Goal: Transaction & Acquisition: Book appointment/travel/reservation

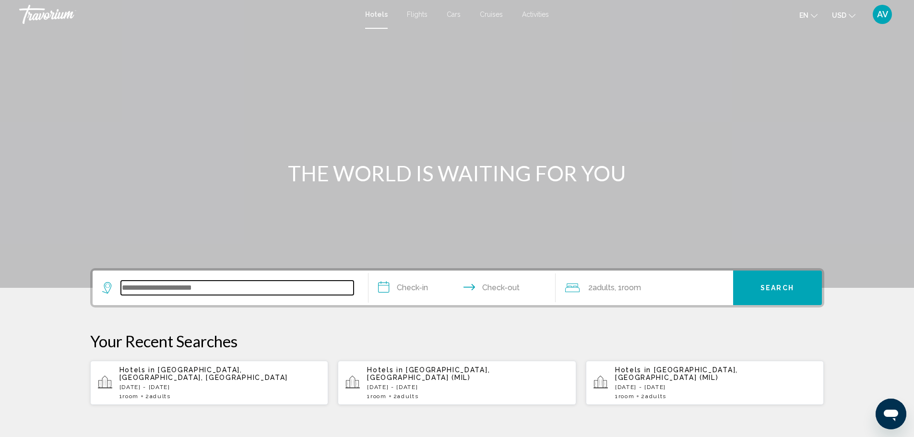
click at [174, 285] on input "Search widget" at bounding box center [237, 288] width 233 height 14
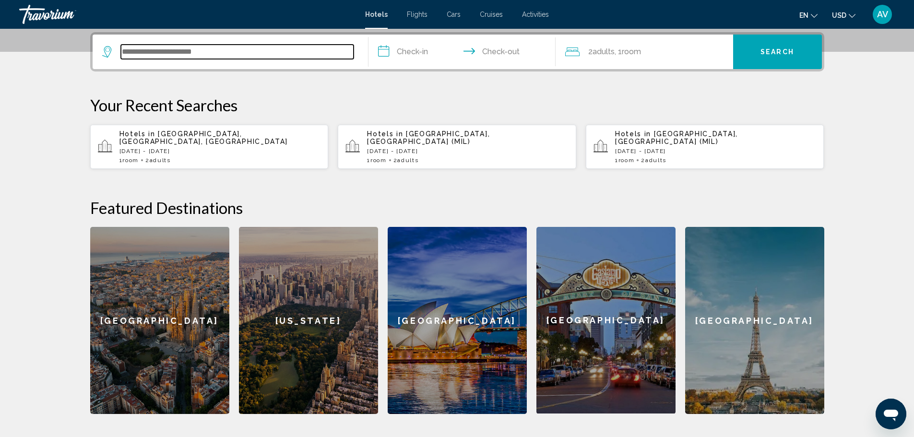
scroll to position [237, 0]
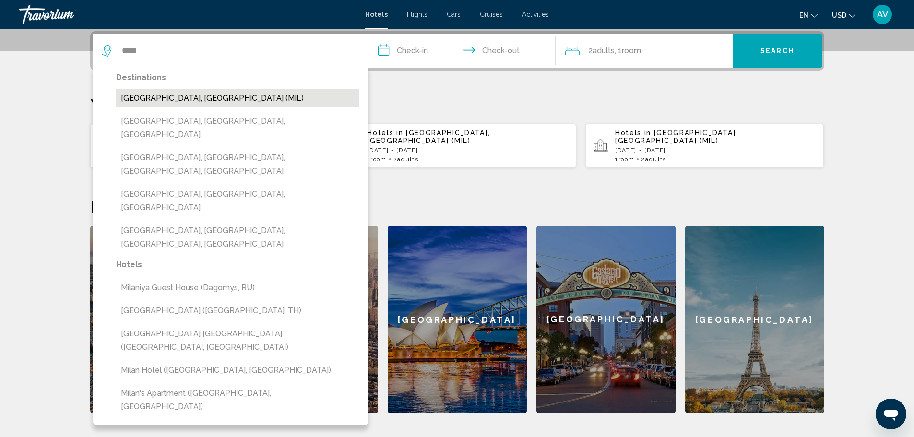
click at [186, 97] on button "[GEOGRAPHIC_DATA], [GEOGRAPHIC_DATA] (MIL)" at bounding box center [237, 98] width 243 height 18
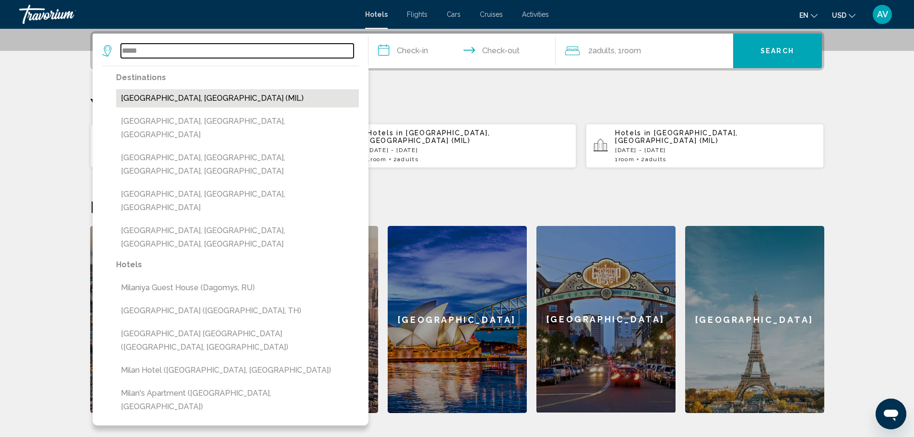
type input "**********"
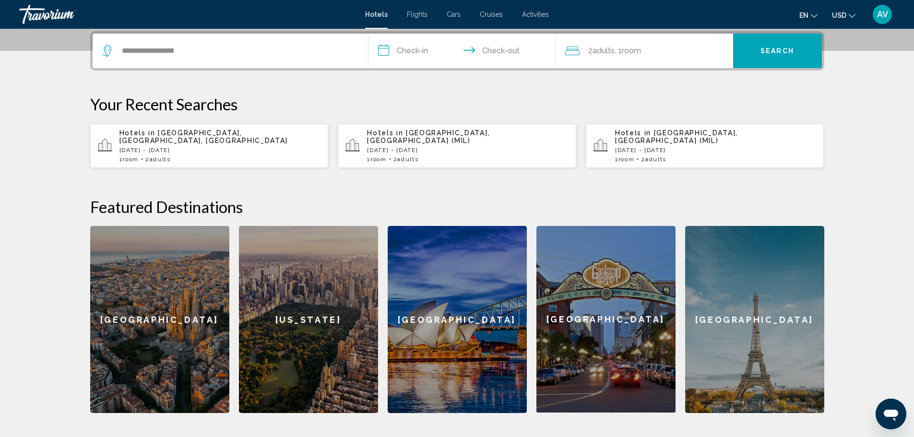
click at [411, 59] on input "**********" at bounding box center [463, 52] width 191 height 37
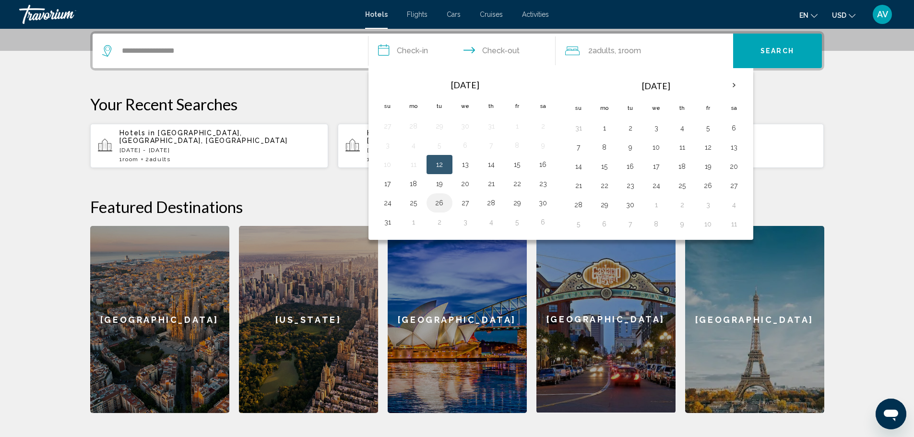
click at [435, 202] on button "26" at bounding box center [439, 202] width 15 height 13
click at [462, 200] on button "27" at bounding box center [465, 202] width 15 height 13
type input "**********"
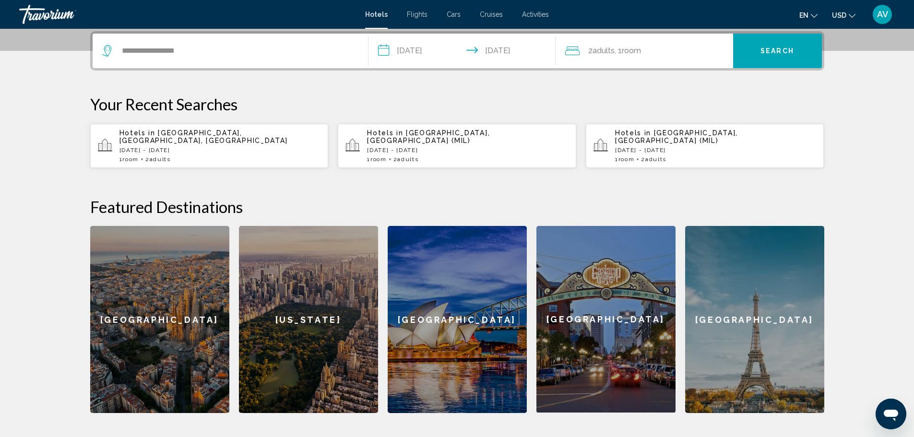
click at [748, 54] on button "Search" at bounding box center [777, 51] width 89 height 35
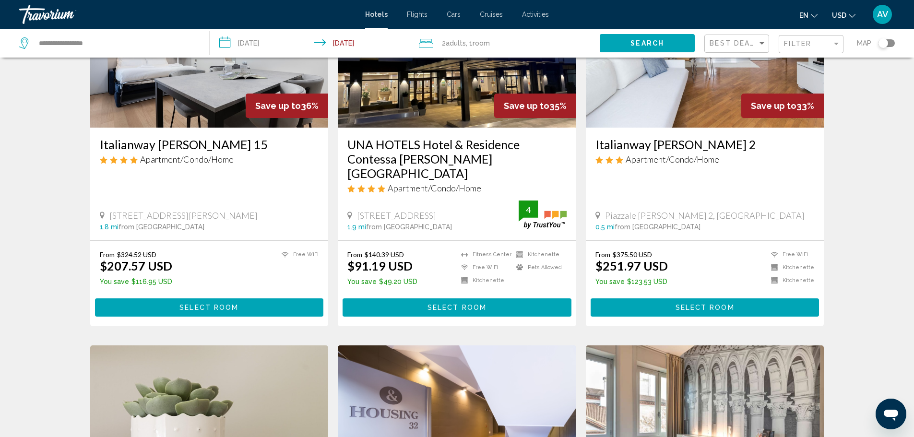
scroll to position [144, 0]
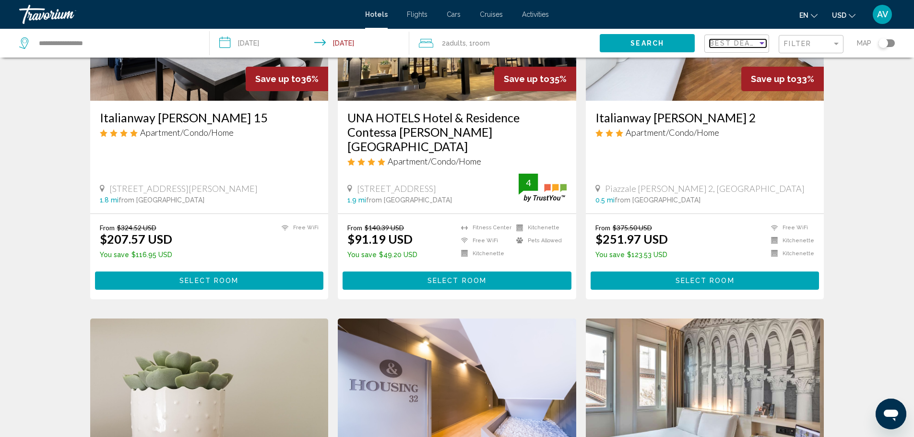
click at [729, 46] on span "Best Deals" at bounding box center [734, 43] width 50 height 8
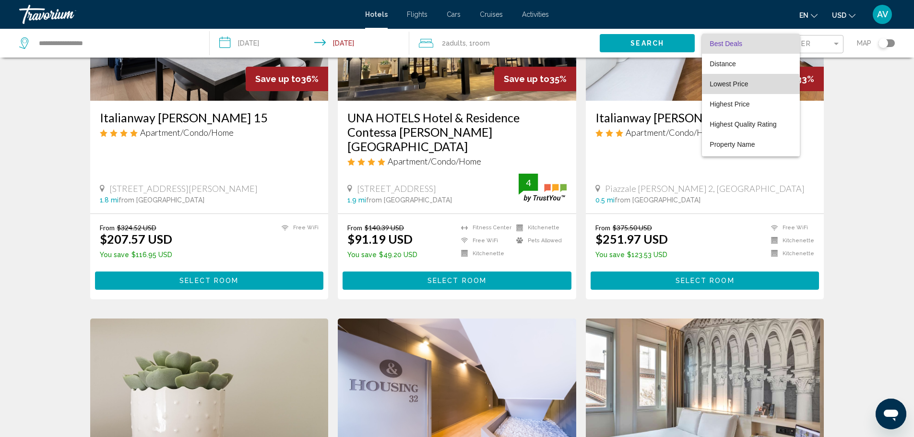
click at [731, 88] on span "Lowest Price" at bounding box center [750, 84] width 82 height 20
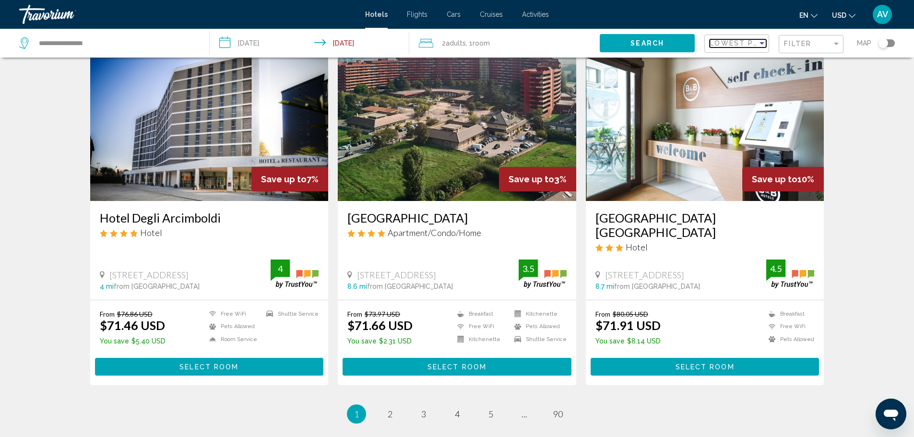
scroll to position [1103, 0]
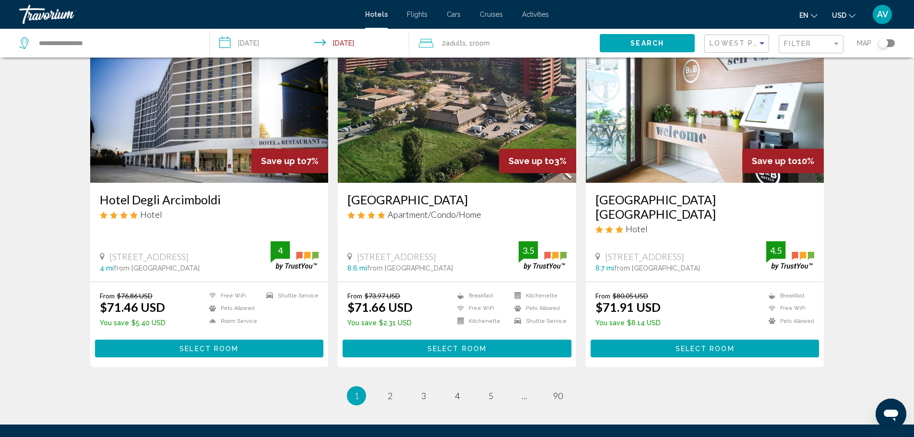
click at [137, 192] on h3 "Hotel Degli Arcimboldi" at bounding box center [209, 199] width 219 height 14
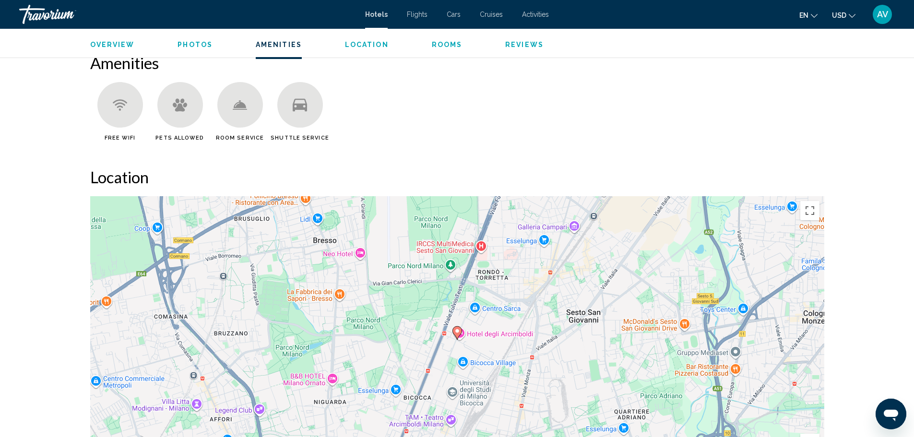
scroll to position [863, 0]
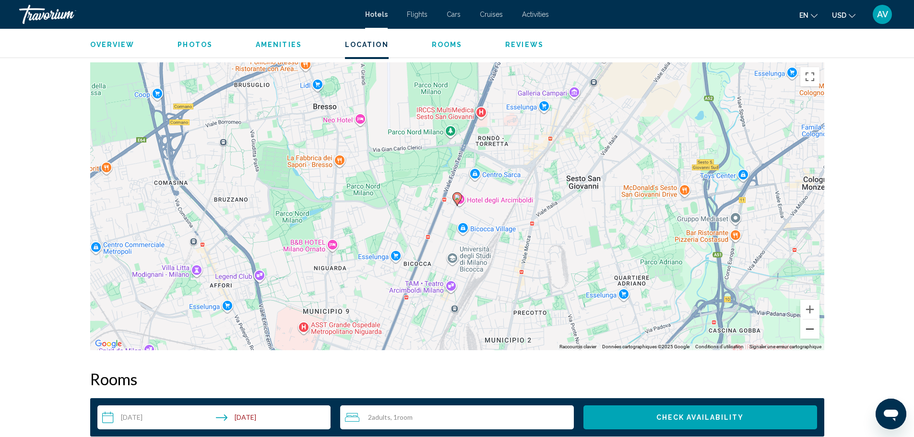
click at [813, 332] on button "Zoom arrière" at bounding box center [809, 328] width 19 height 19
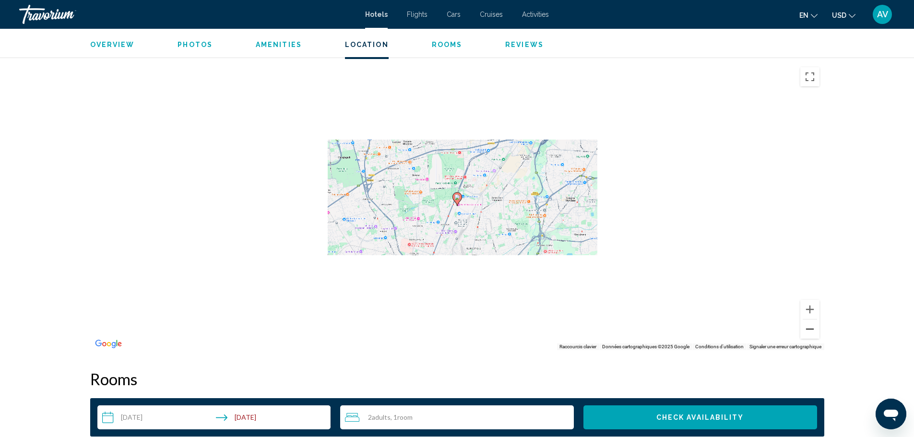
click at [813, 332] on button "Zoom arrière" at bounding box center [809, 328] width 19 height 19
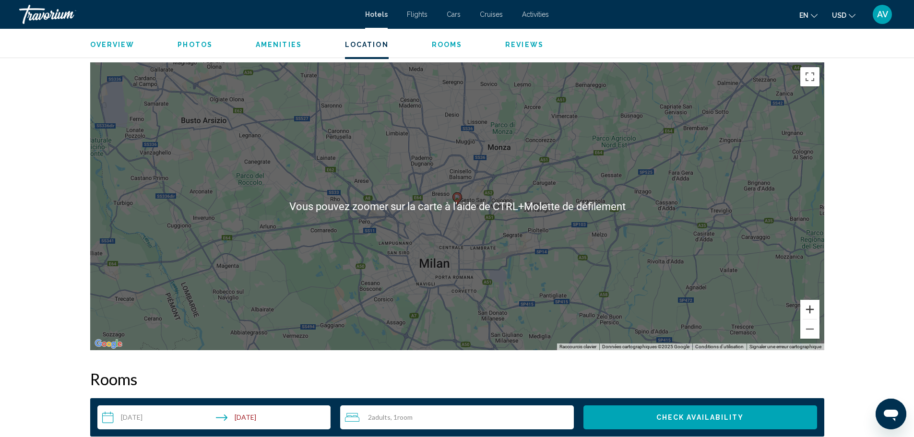
click at [811, 309] on button "Zoom avant" at bounding box center [809, 309] width 19 height 19
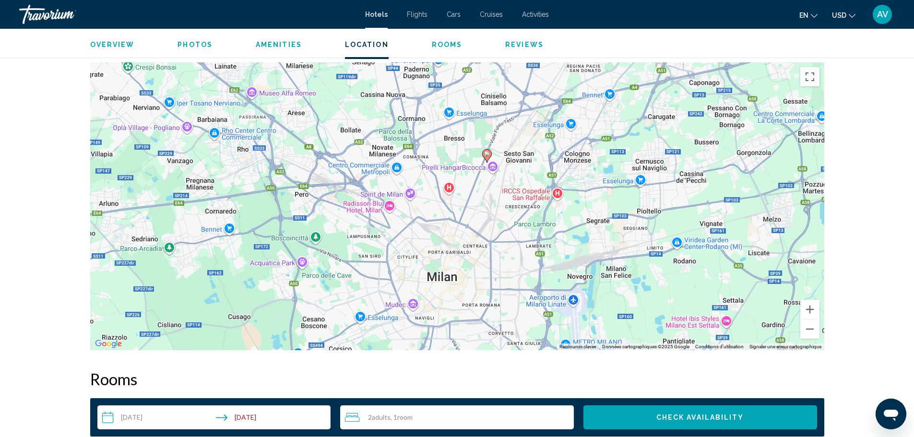
drag, startPoint x: 433, startPoint y: 249, endPoint x: 501, endPoint y: 178, distance: 98.7
click at [501, 178] on div "Pour activer le glissement avec le clavier, appuyez sur Alt+Entrée. Une fois ce…" at bounding box center [457, 206] width 734 height 288
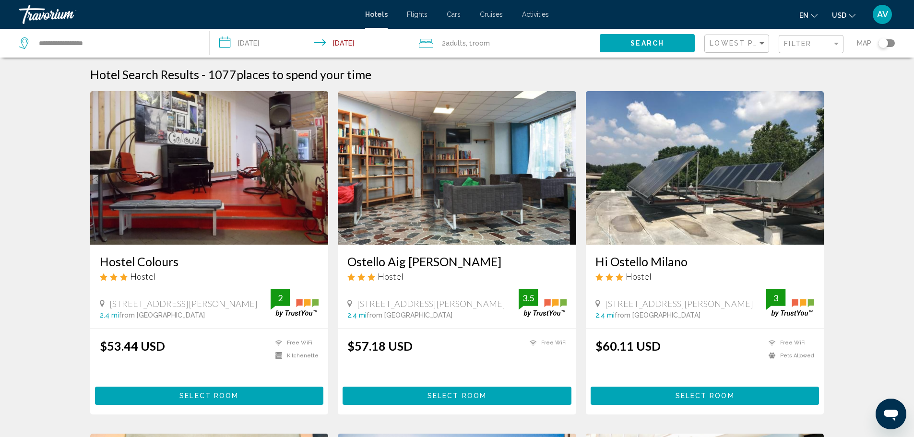
click at [493, 186] on img "Main content" at bounding box center [457, 167] width 238 height 153
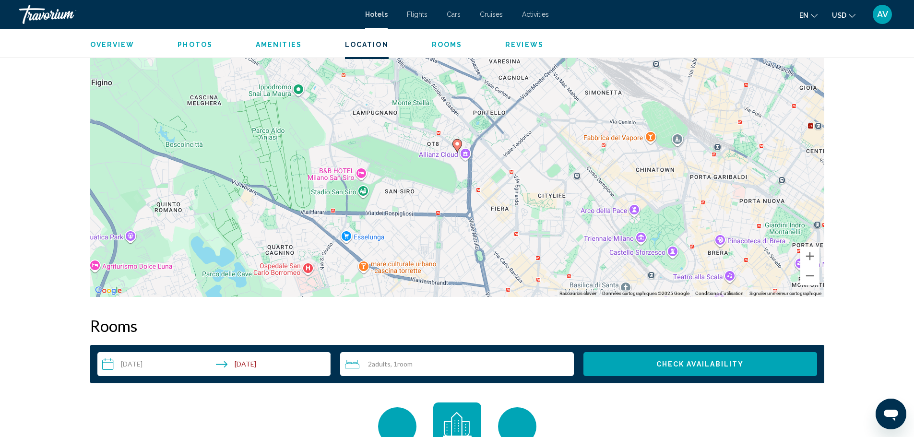
scroll to position [959, 0]
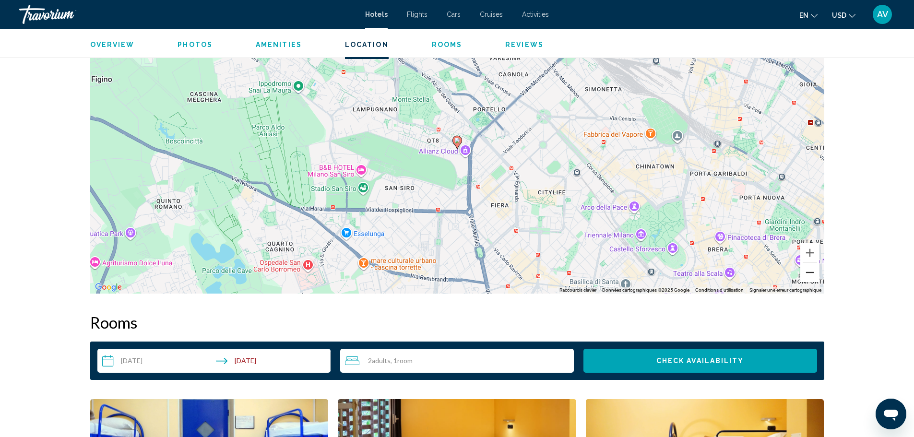
click at [811, 276] on button "Zoom arrière" at bounding box center [809, 272] width 19 height 19
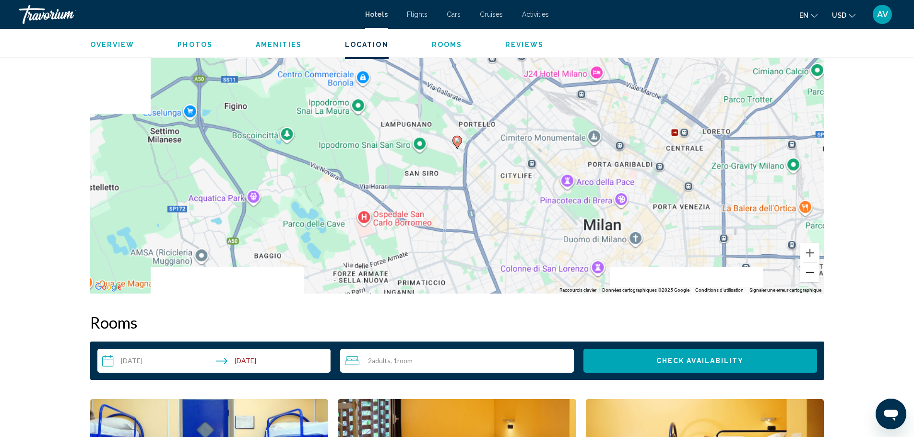
click at [811, 276] on button "Zoom arrière" at bounding box center [809, 272] width 19 height 19
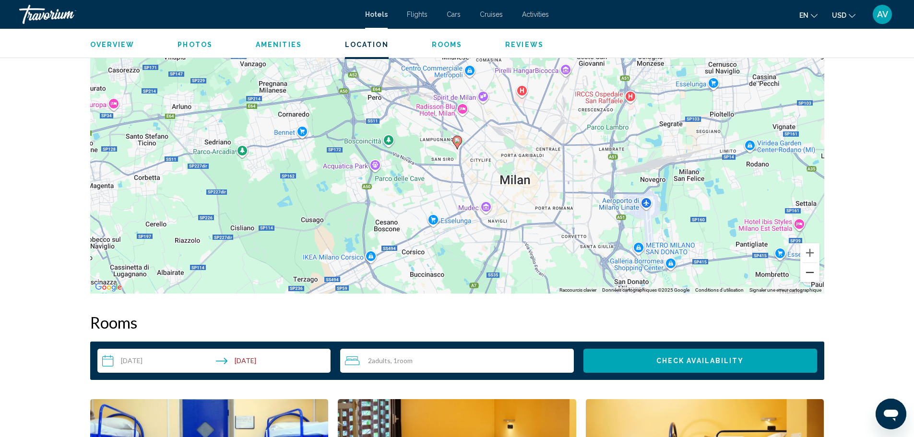
click at [811, 276] on button "Zoom arrière" at bounding box center [809, 272] width 19 height 19
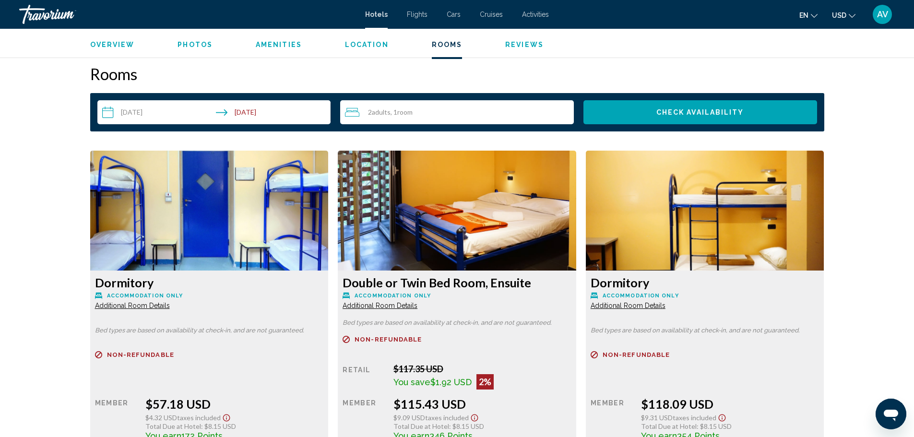
scroll to position [1199, 0]
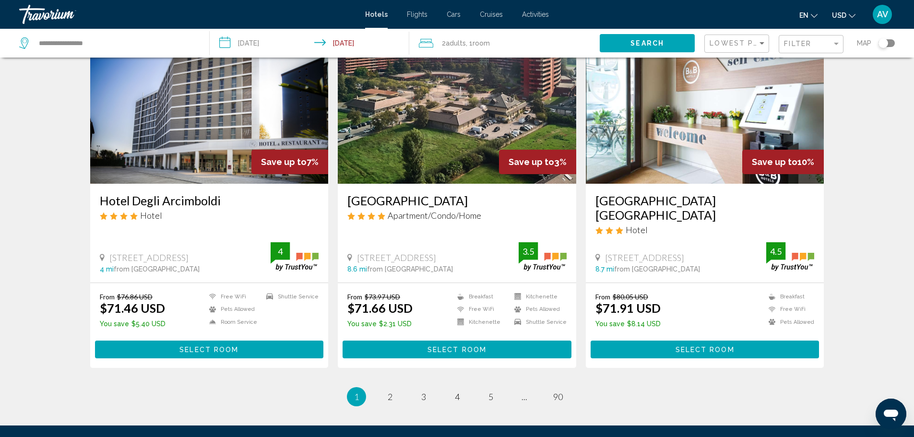
scroll to position [1103, 0]
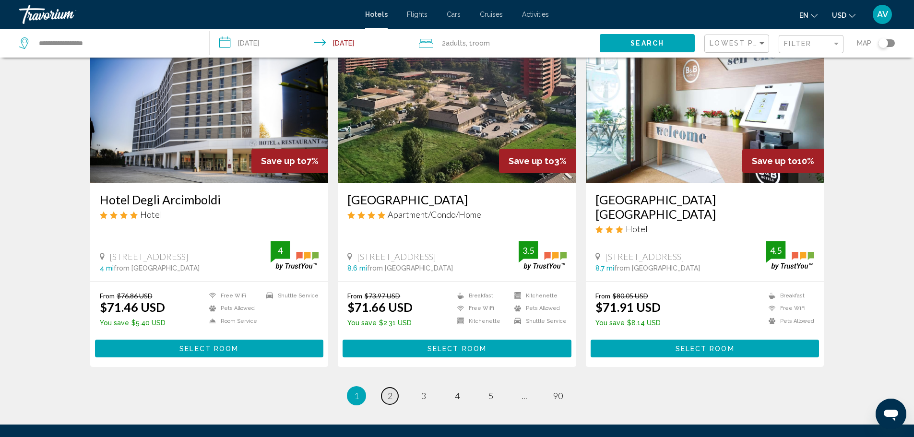
click at [397, 388] on link "page 2" at bounding box center [389, 396] width 17 height 17
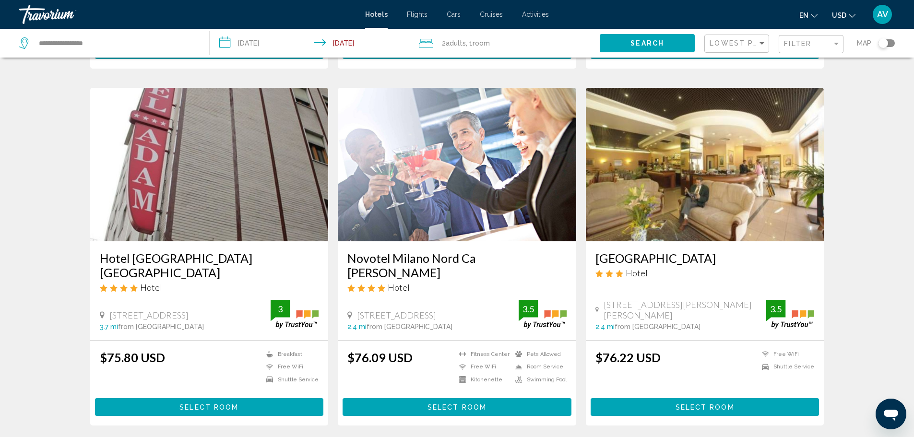
scroll to position [1055, 0]
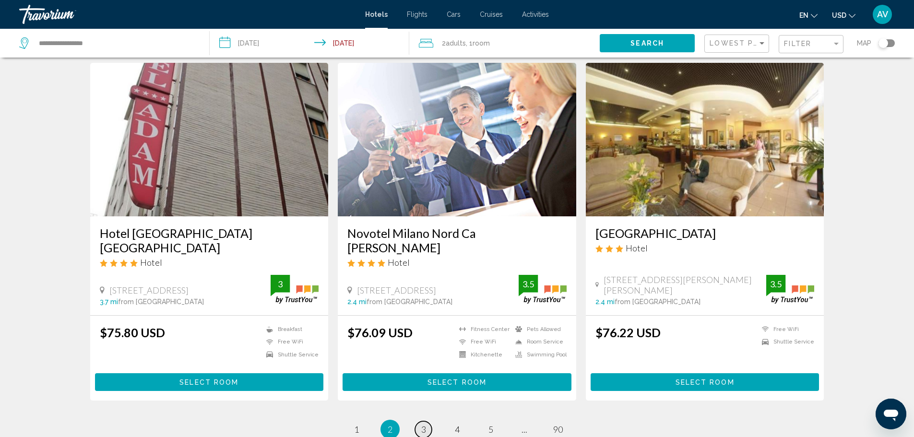
click at [423, 424] on span "3" at bounding box center [423, 429] width 5 height 11
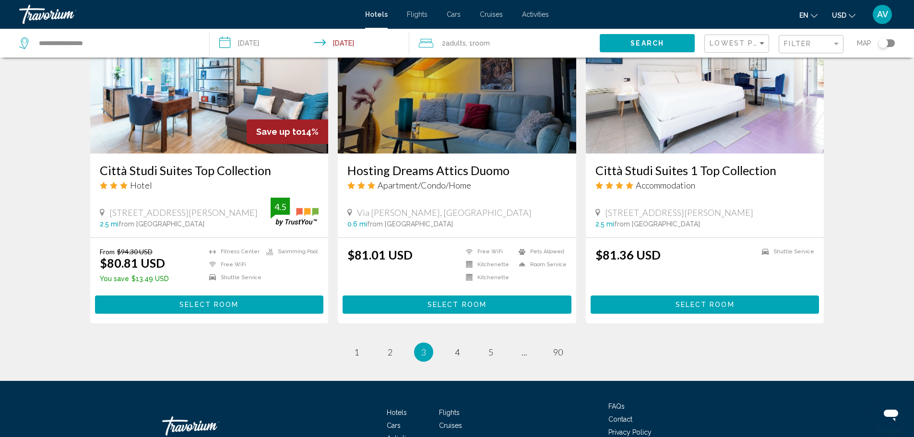
scroll to position [1179, 0]
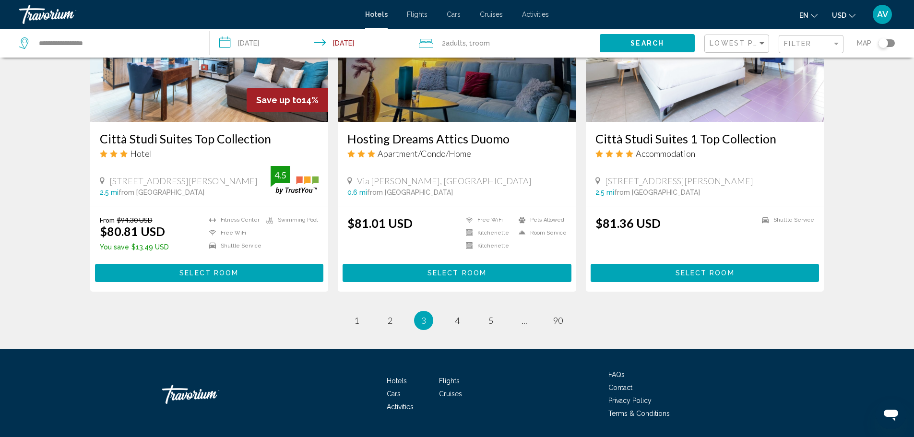
click at [720, 52] on div "Lowest Price" at bounding box center [737, 44] width 57 height 18
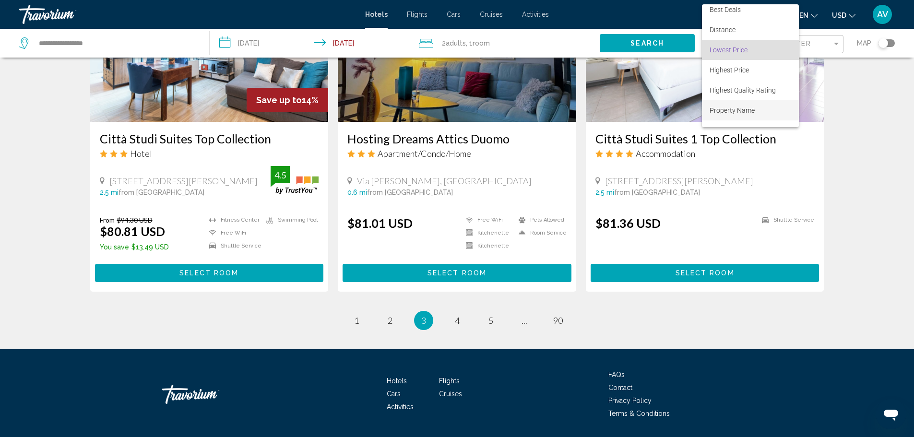
scroll to position [0, 0]
click at [721, 14] on span "Best Deals" at bounding box center [724, 15] width 31 height 8
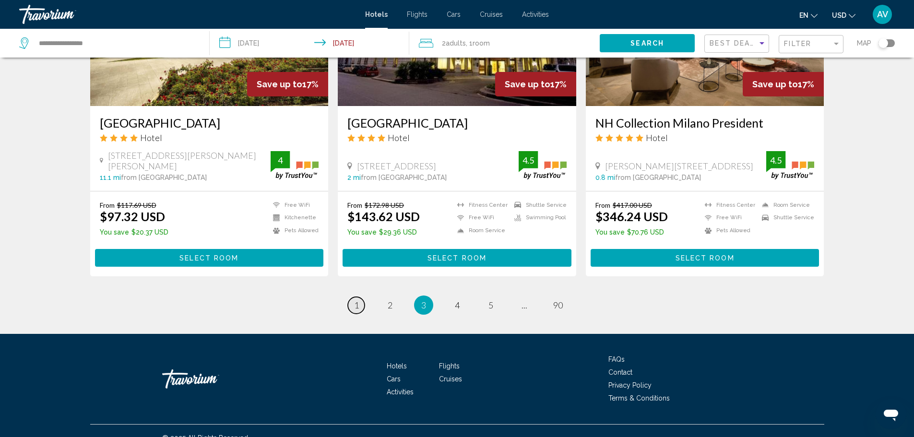
click at [354, 300] on span "1" at bounding box center [356, 305] width 5 height 11
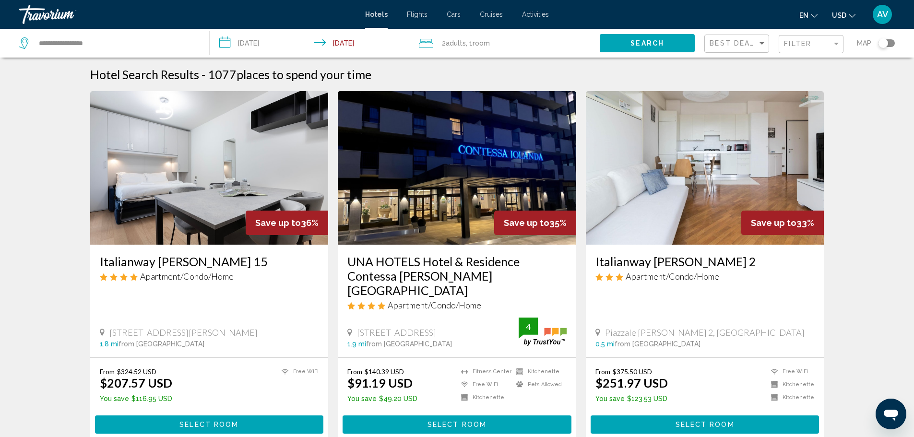
click at [486, 177] on img "Main content" at bounding box center [457, 167] width 238 height 153
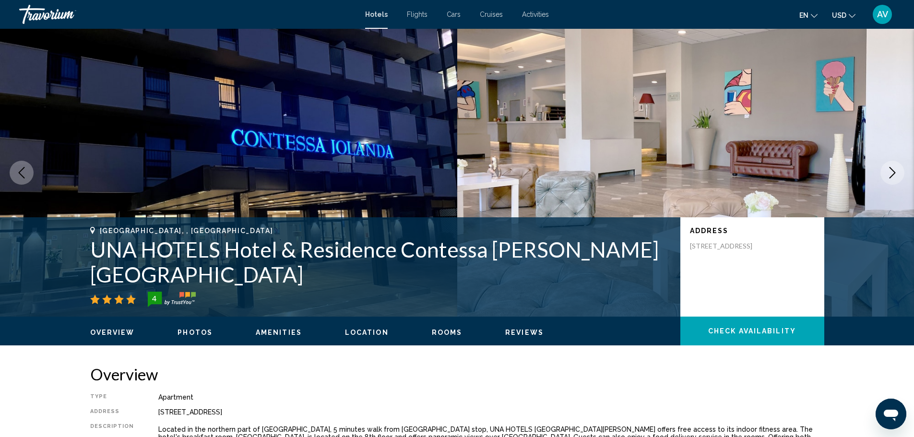
click at [901, 168] on button "Next image" at bounding box center [892, 173] width 24 height 24
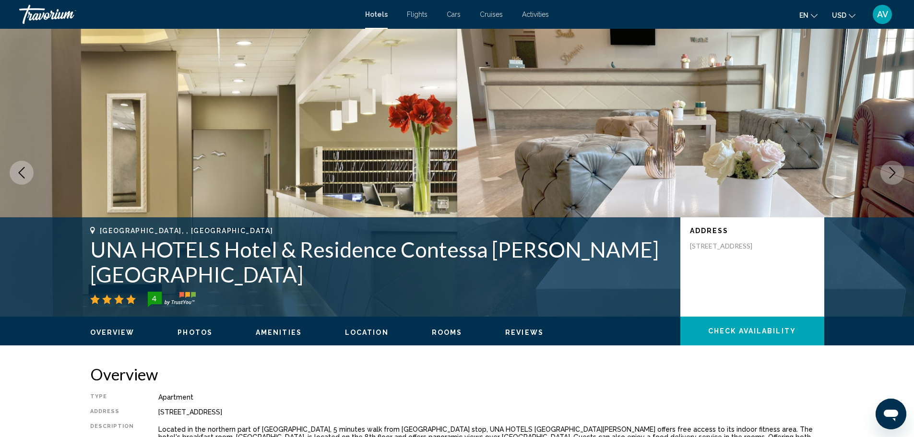
click at [901, 168] on button "Next image" at bounding box center [892, 173] width 24 height 24
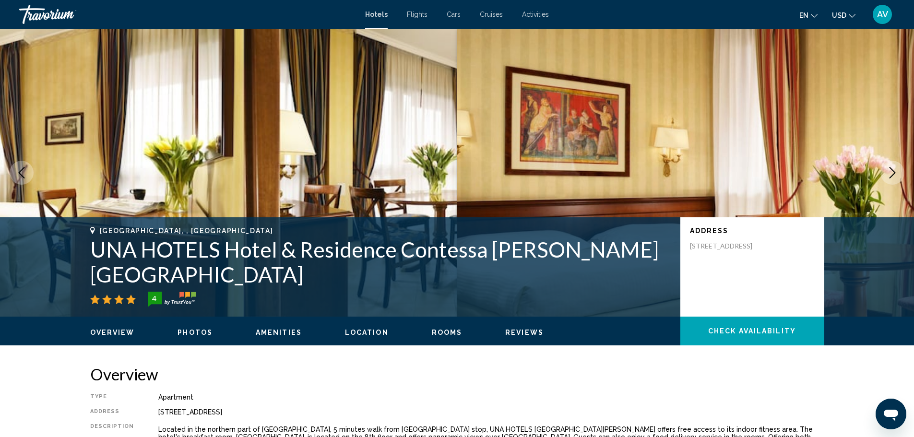
click at [901, 168] on button "Next image" at bounding box center [892, 173] width 24 height 24
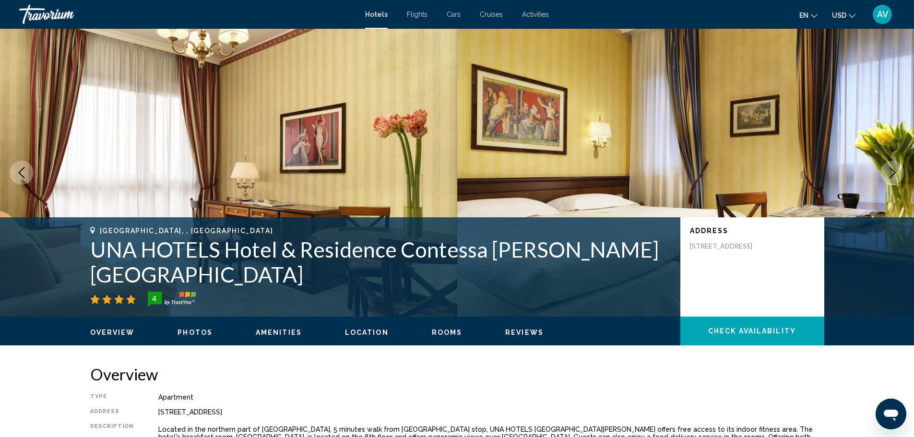
click at [901, 168] on button "Next image" at bounding box center [892, 173] width 24 height 24
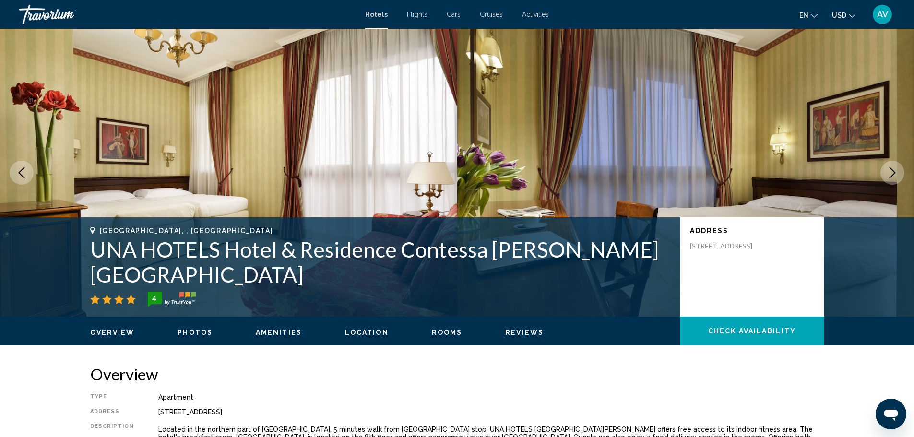
click at [27, 170] on icon "Previous image" at bounding box center [22, 173] width 12 height 12
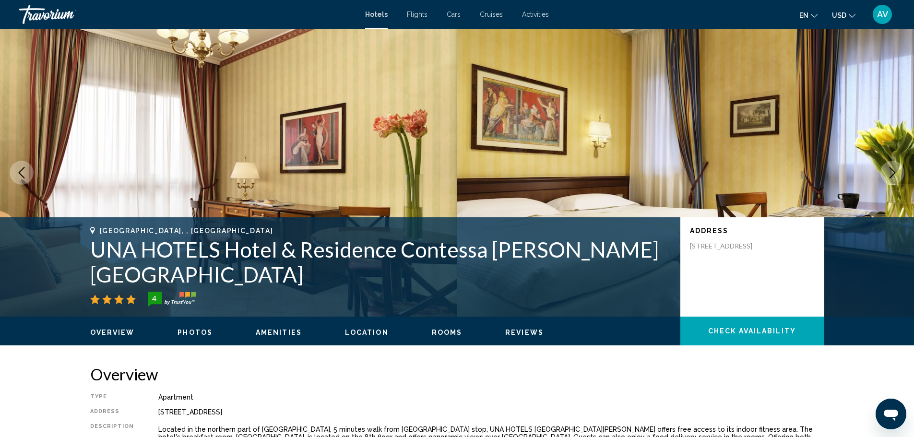
click at [27, 170] on icon "Previous image" at bounding box center [22, 173] width 12 height 12
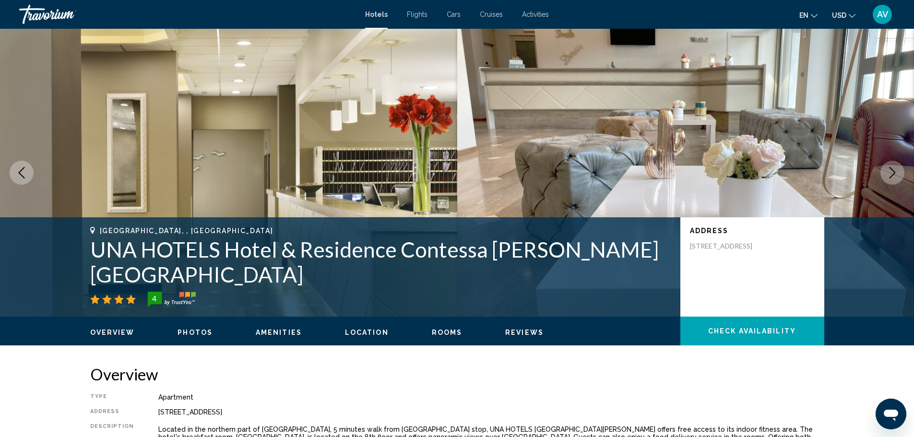
click at [27, 170] on icon "Previous image" at bounding box center [22, 173] width 12 height 12
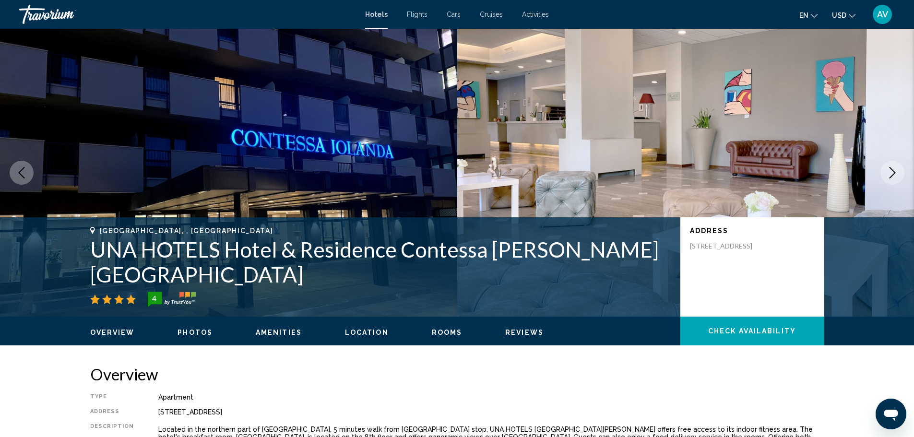
click at [893, 175] on icon "Next image" at bounding box center [892, 173] width 12 height 12
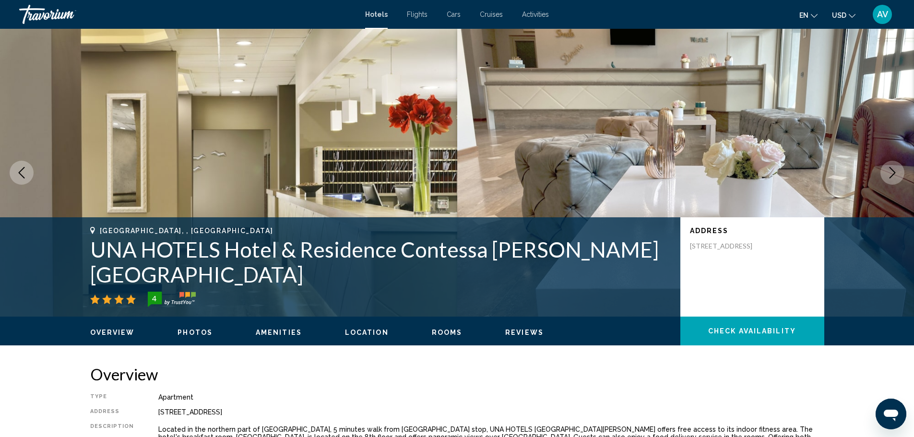
click at [893, 175] on icon "Next image" at bounding box center [892, 173] width 12 height 12
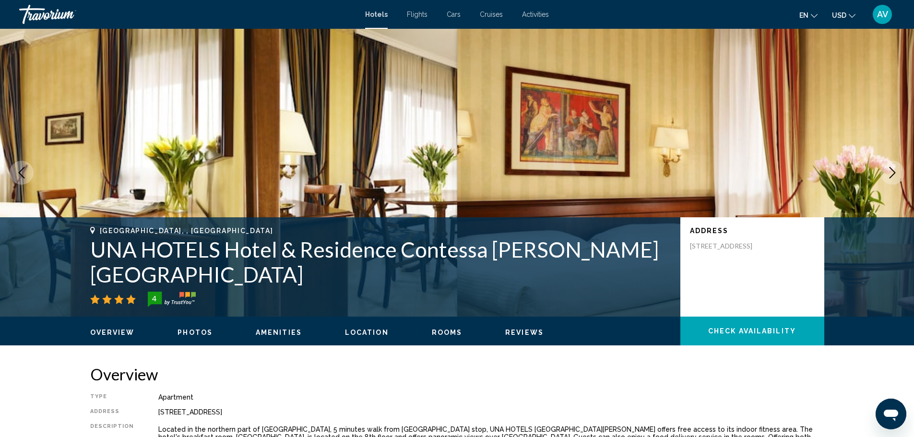
click at [893, 175] on icon "Next image" at bounding box center [892, 173] width 12 height 12
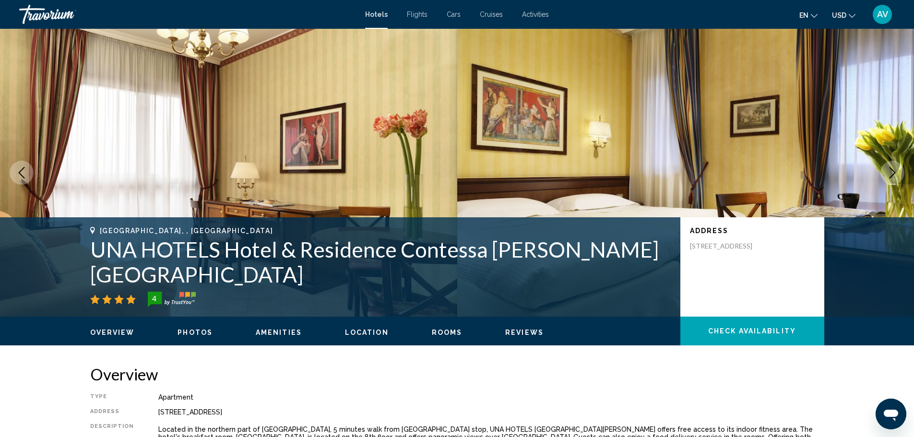
click at [893, 175] on icon "Next image" at bounding box center [892, 173] width 12 height 12
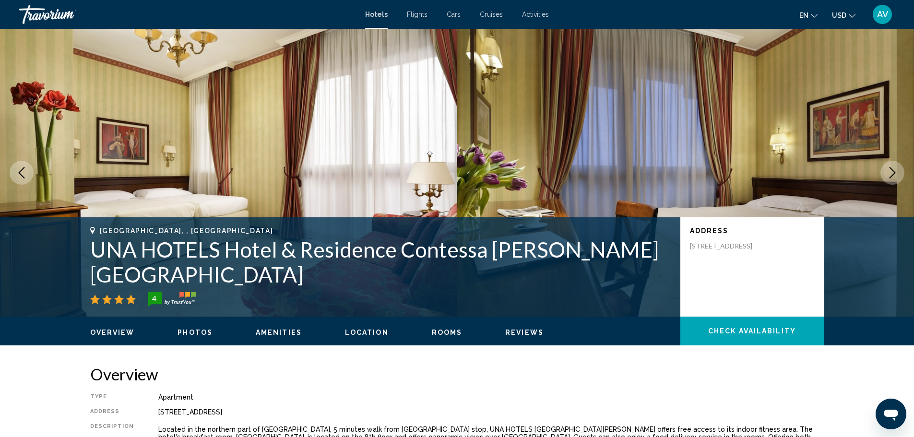
click at [893, 175] on icon "Next image" at bounding box center [892, 173] width 12 height 12
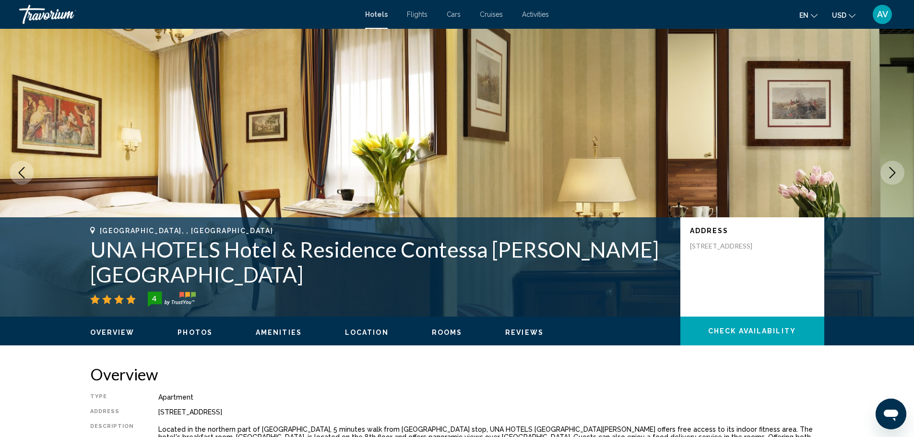
click at [893, 175] on icon "Next image" at bounding box center [892, 173] width 12 height 12
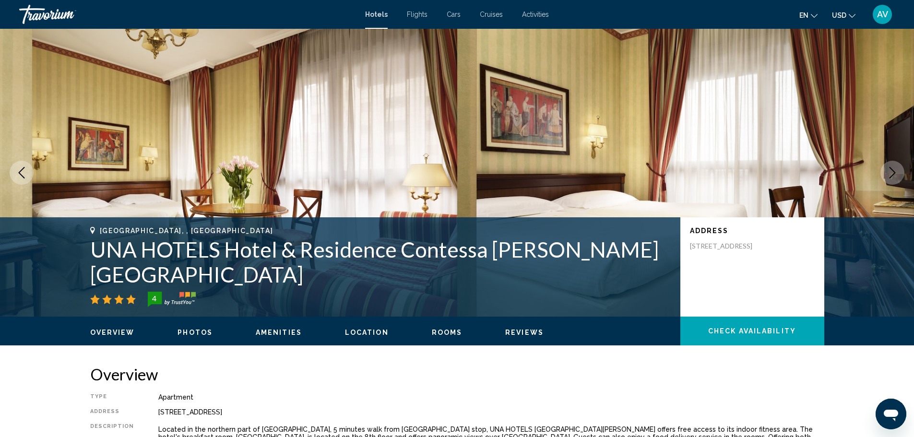
click at [893, 175] on icon "Next image" at bounding box center [892, 173] width 6 height 12
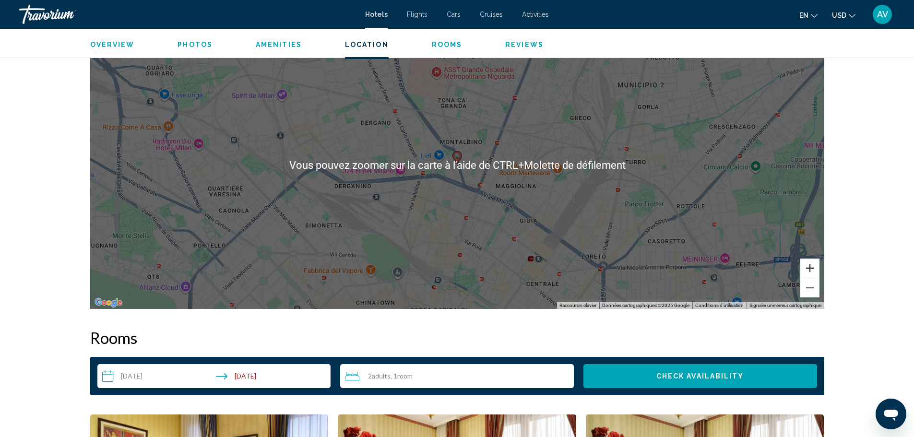
scroll to position [911, 0]
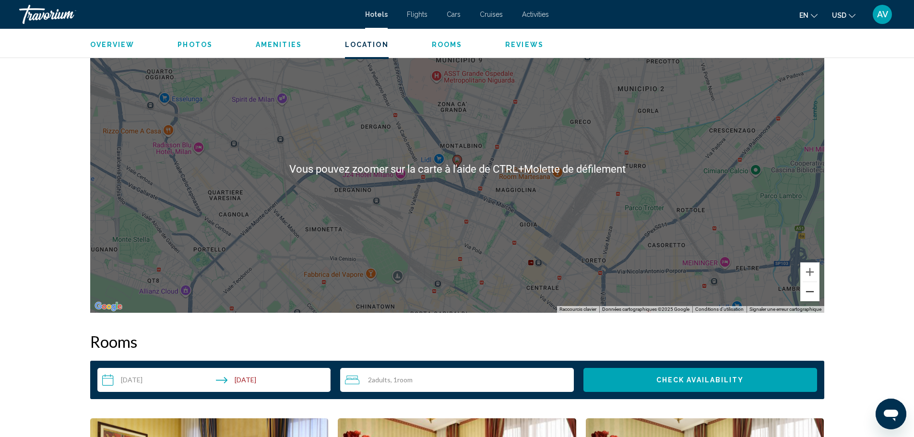
click at [809, 298] on button "Zoom arrière" at bounding box center [809, 291] width 19 height 19
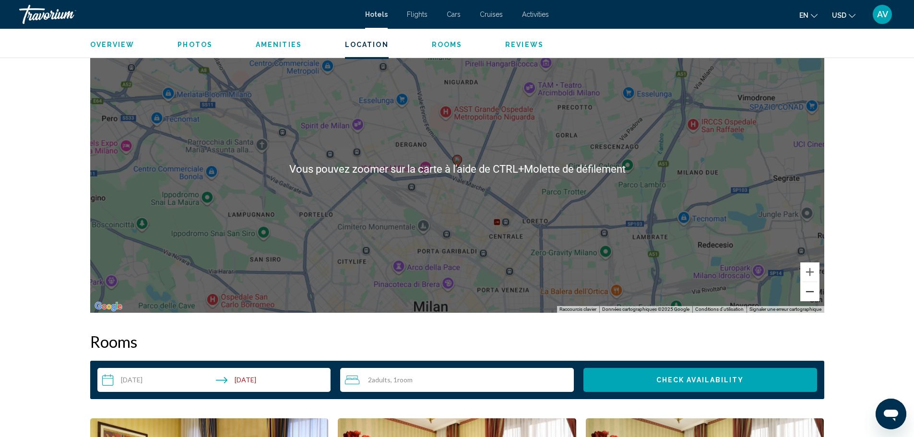
click at [810, 290] on button "Zoom arrière" at bounding box center [809, 291] width 19 height 19
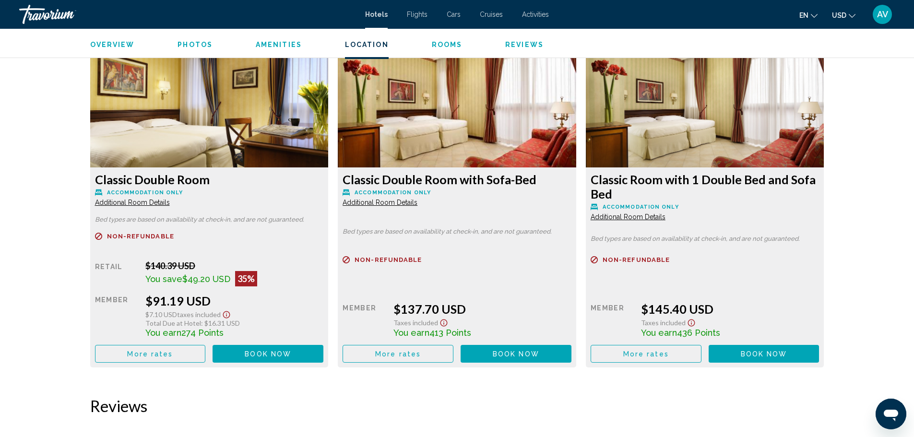
scroll to position [1295, 0]
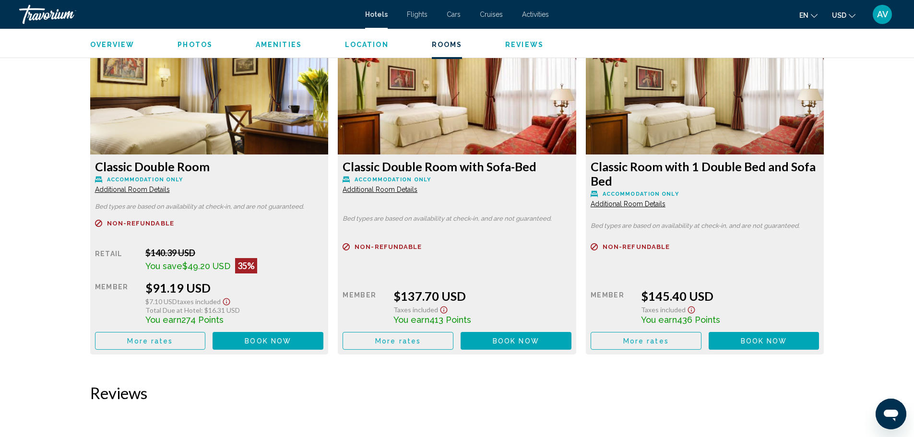
click at [225, 303] on icon "Show Taxes and Fees disclaimer" at bounding box center [227, 301] width 12 height 9
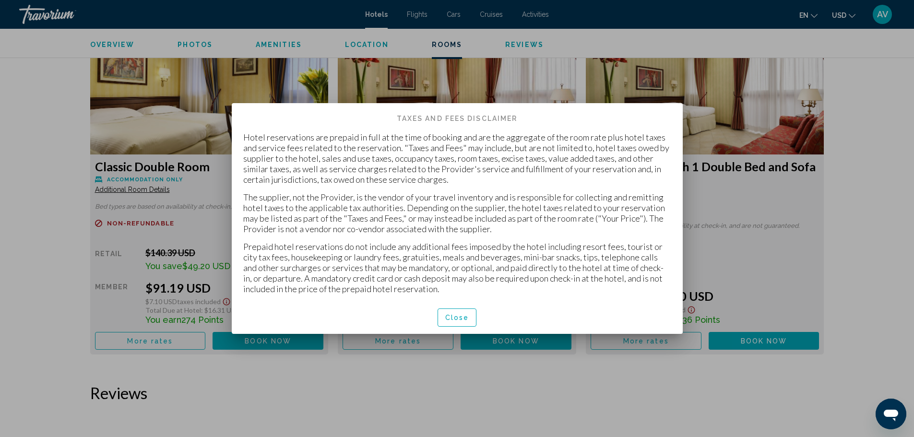
click at [464, 317] on span "Close" at bounding box center [457, 318] width 24 height 8
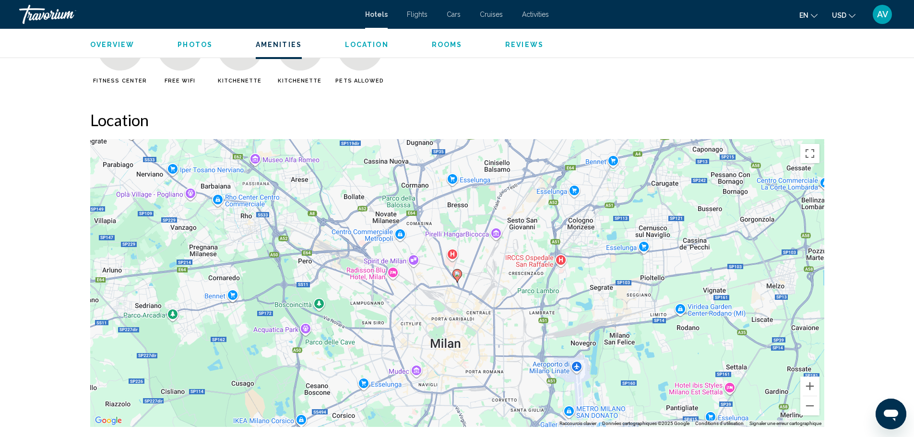
scroll to position [767, 0]
